Goal: Use online tool/utility: Utilize a website feature to perform a specific function

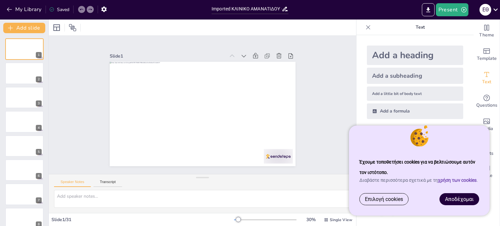
click at [469, 196] on font "Αποδέχομαι" at bounding box center [459, 199] width 29 height 6
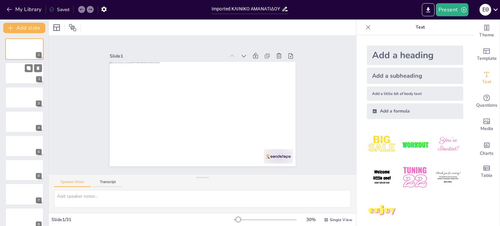
click at [25, 75] on div at bounding box center [24, 74] width 39 height 22
click at [63, 10] on div "Saved" at bounding box center [59, 10] width 20 height 6
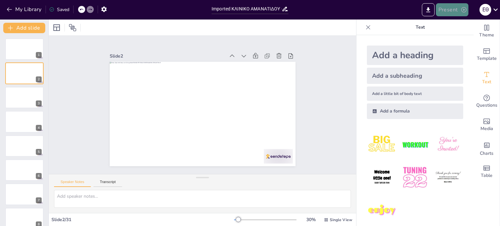
click at [453, 9] on button "Present" at bounding box center [452, 9] width 33 height 13
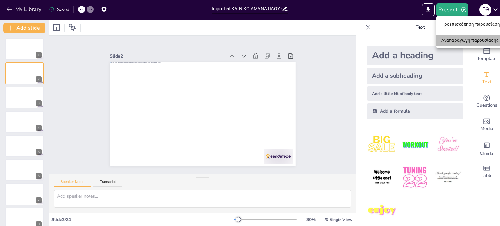
click at [455, 41] on font "Αναπαραγωγή παρουσίασης" at bounding box center [470, 40] width 57 height 5
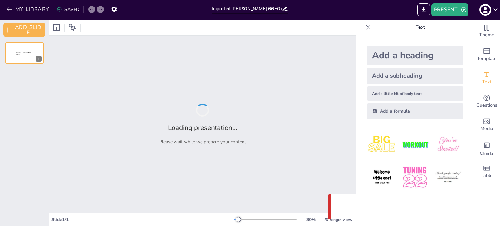
type input "Imported [PERSON_NAME] ΘΘΕΟΛΟΓΙΔΟΥ.pptx"
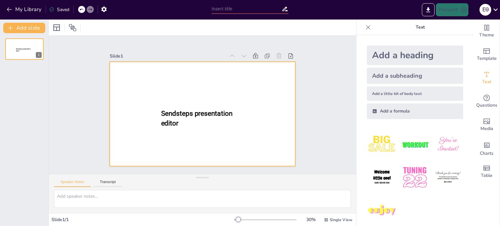
type input "New Sendsteps"
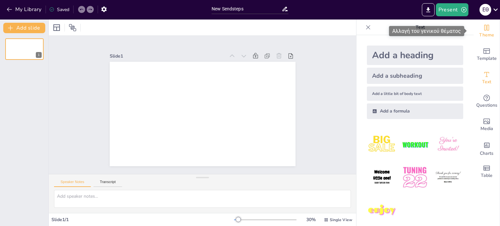
click at [483, 29] on icon "Change the overall theme" at bounding box center [487, 28] width 8 height 8
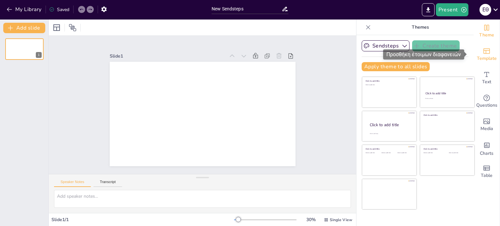
click at [485, 50] on icon "Add ready made slides" at bounding box center [487, 52] width 7 height 6
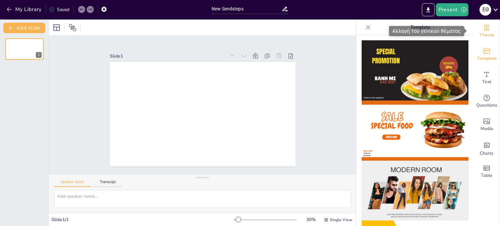
click at [485, 28] on icon "Change the overall theme" at bounding box center [487, 28] width 5 height 6
